Goal: Find specific page/section: Find specific page/section

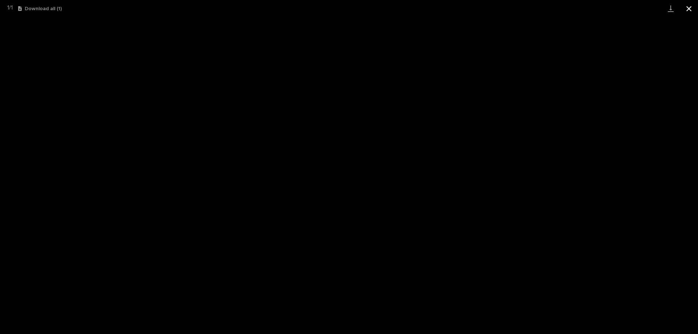
click at [690, 9] on button "Close gallery" at bounding box center [688, 8] width 18 height 17
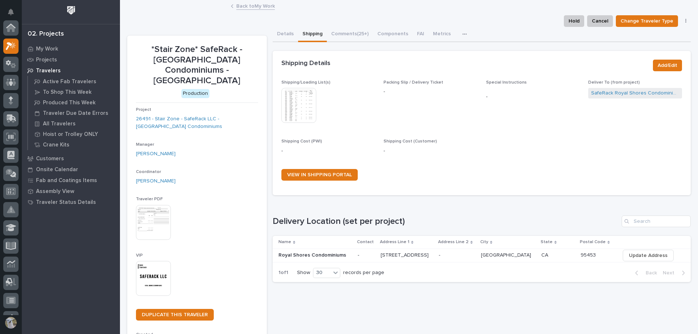
scroll to position [18, 0]
click at [49, 47] on p "My Work" at bounding box center [47, 49] width 22 height 7
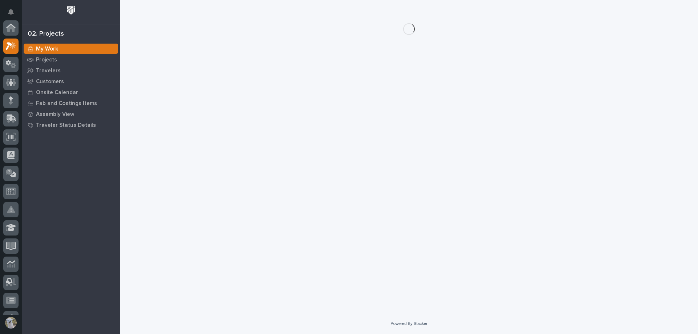
scroll to position [18, 0]
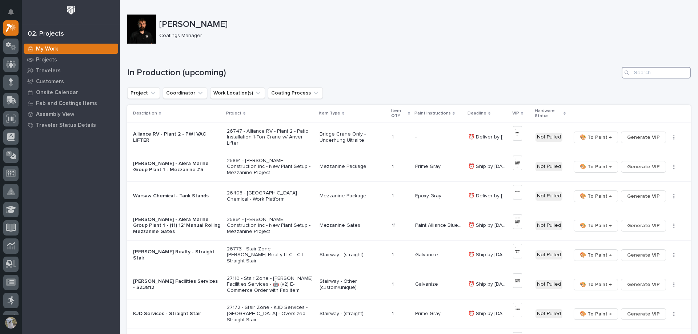
click at [655, 70] on input "Search" at bounding box center [655, 73] width 69 height 12
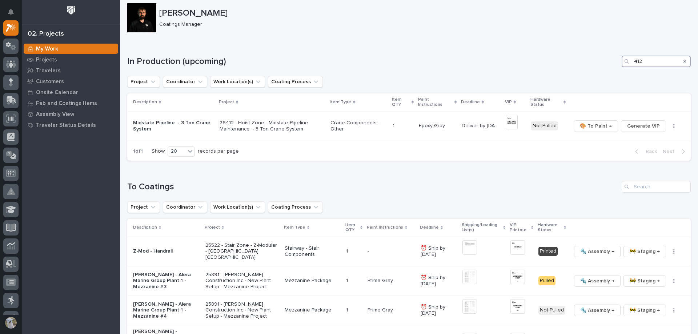
scroll to position [0, 0]
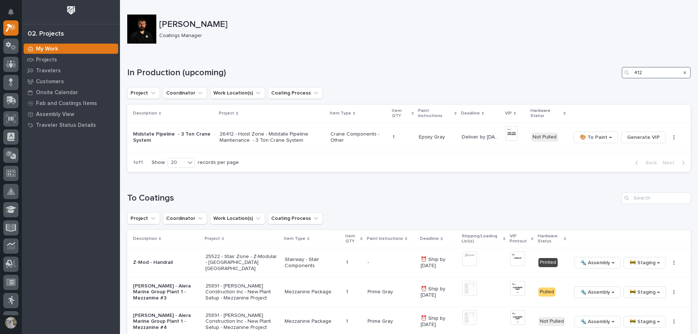
type input "412"
click at [683, 71] on icon "Search" at bounding box center [684, 72] width 3 height 4
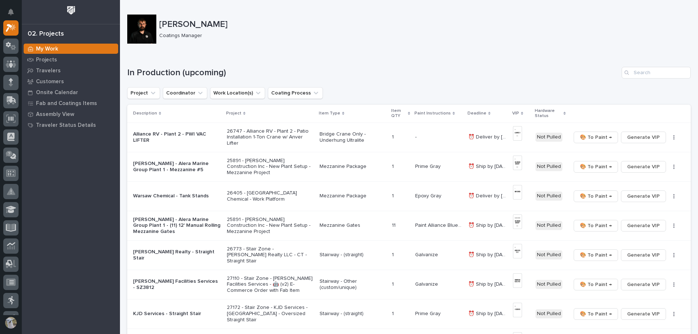
click at [170, 197] on p "Warsaw Chemical - Tank Stands" at bounding box center [177, 196] width 88 height 6
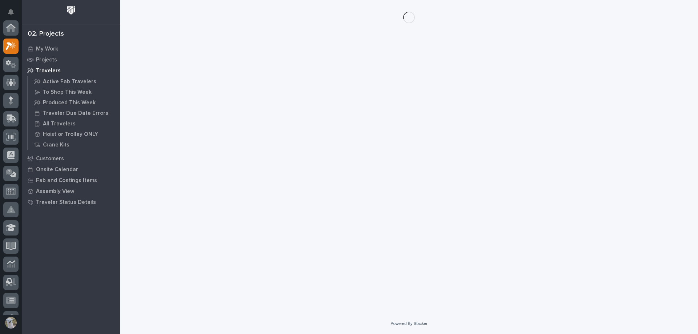
scroll to position [18, 0]
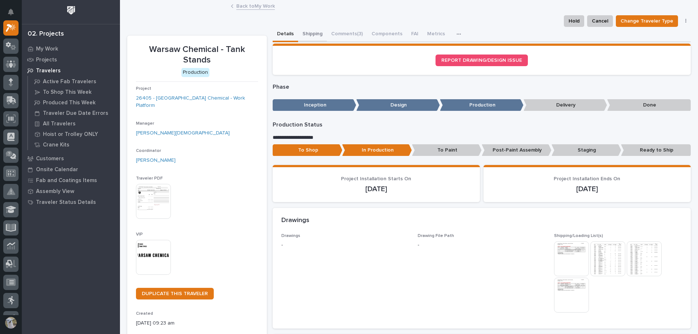
click at [316, 32] on button "Shipping" at bounding box center [312, 34] width 29 height 15
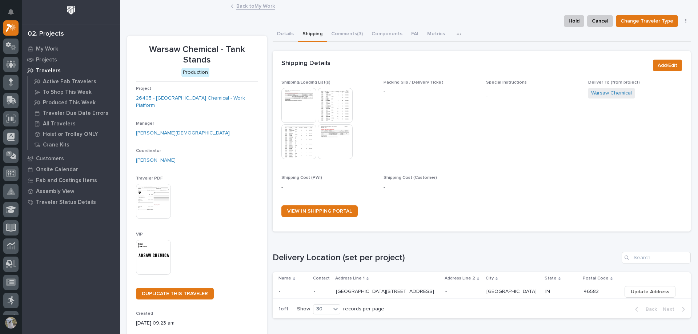
click at [304, 105] on img at bounding box center [298, 105] width 35 height 35
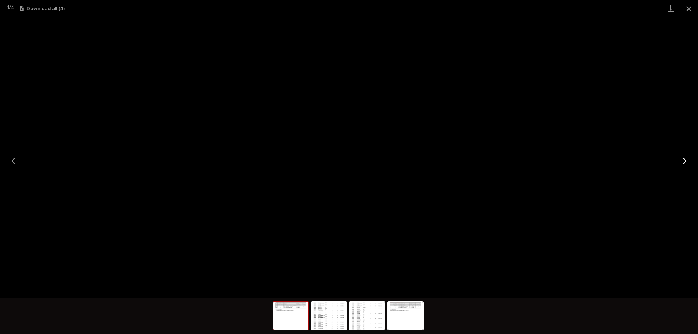
click at [684, 159] on button "Next slide" at bounding box center [682, 161] width 15 height 14
click at [681, 161] on button "Next slide" at bounding box center [682, 161] width 15 height 14
click at [686, 7] on button "Close gallery" at bounding box center [688, 8] width 18 height 17
